Goal: Find specific page/section: Find specific page/section

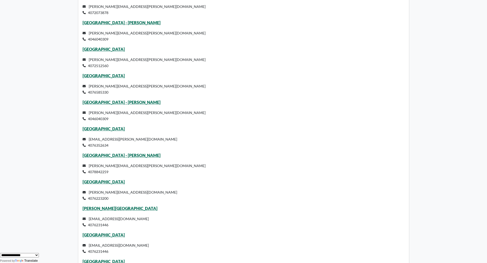
scroll to position [1507, 0]
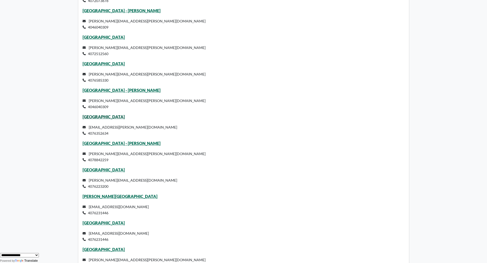
click at [114, 119] on link "Rolling Hills Elementary" at bounding box center [103, 116] width 42 height 5
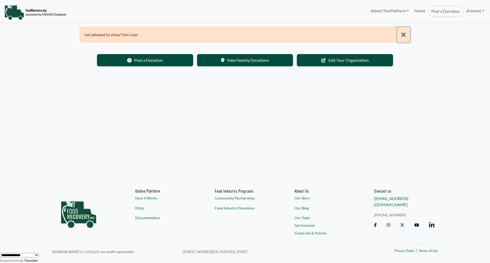
click at [408, 34] on button "Close" at bounding box center [403, 34] width 13 height 15
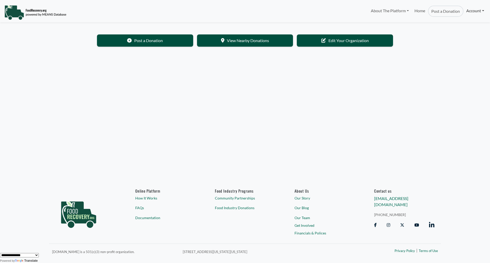
click at [480, 11] on link "Account" at bounding box center [475, 11] width 23 height 10
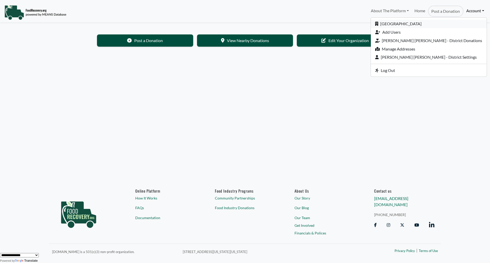
click at [437, 23] on link "[GEOGRAPHIC_DATA]" at bounding box center [429, 24] width 116 height 8
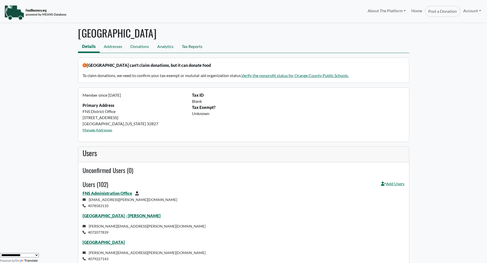
click at [191, 48] on link "Tax Reports" at bounding box center [191, 46] width 29 height 11
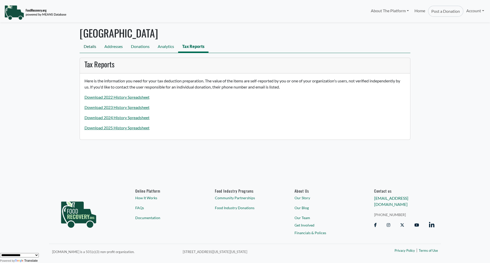
click at [90, 46] on link "Details" at bounding box center [90, 46] width 21 height 11
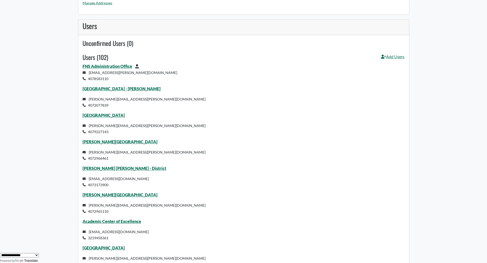
scroll to position [128, 0]
click at [98, 140] on link "Mollie Ray Elementary" at bounding box center [119, 141] width 75 height 5
click at [110, 168] on link "Rose Alejandro Sanchez - District" at bounding box center [124, 167] width 84 height 5
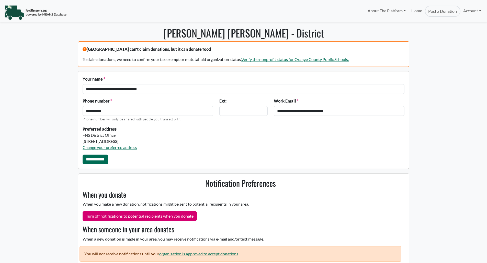
select select "Language Translate Widget"
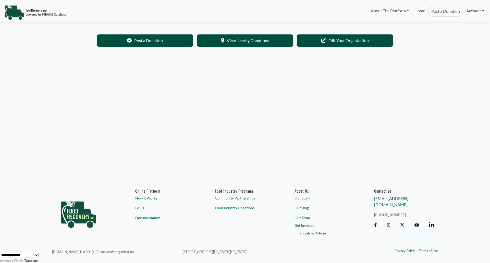
click at [472, 8] on link "Account" at bounding box center [475, 11] width 23 height 10
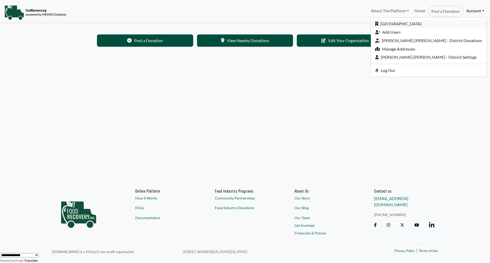
click at [407, 23] on link "[GEOGRAPHIC_DATA]" at bounding box center [429, 24] width 116 height 8
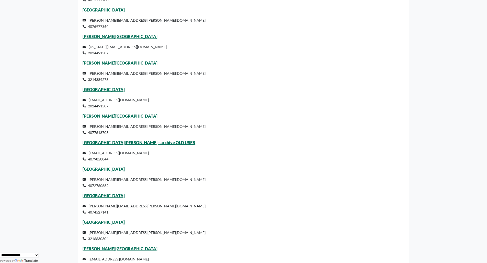
scroll to position [817, 0]
